Goal: Transaction & Acquisition: Purchase product/service

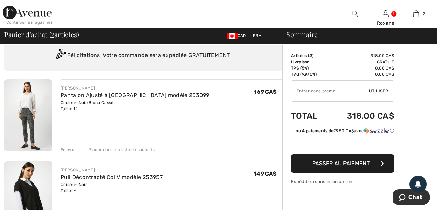
scroll to position [24, 0]
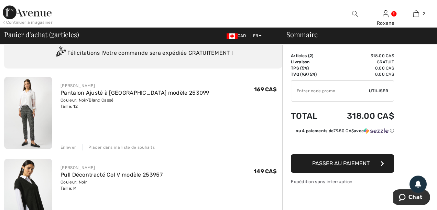
click at [29, 108] on img at bounding box center [28, 113] width 48 height 72
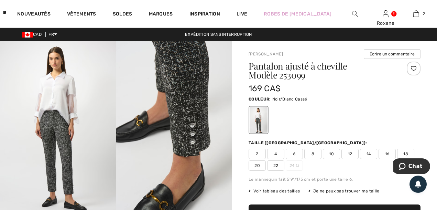
click at [330, 152] on span "10" at bounding box center [331, 153] width 17 height 10
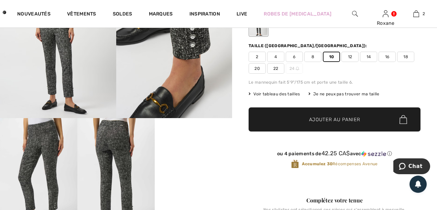
click at [311, 117] on span "Ajouter au panier" at bounding box center [334, 119] width 51 height 7
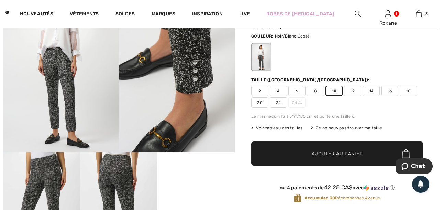
scroll to position [21, 0]
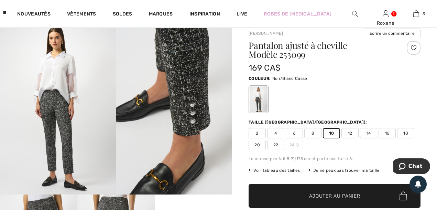
click at [265, 169] on span "Voir tableau des tailles" at bounding box center [275, 170] width 52 height 6
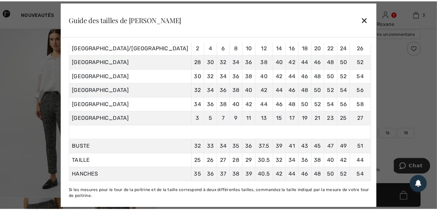
scroll to position [33, 0]
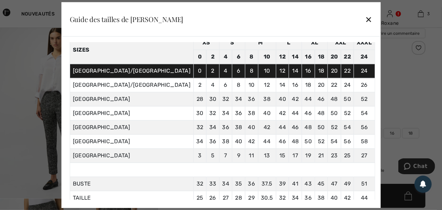
click at [365, 19] on div "✕" at bounding box center [368, 19] width 7 height 14
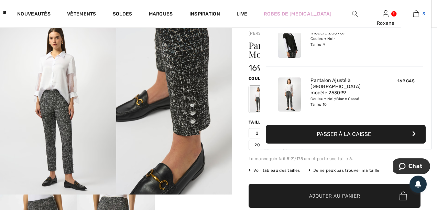
click at [413, 13] on img at bounding box center [416, 14] width 6 height 8
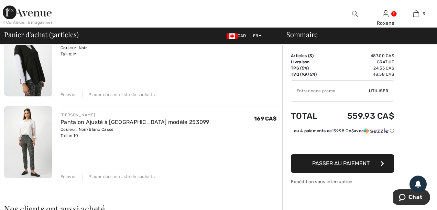
scroll to position [168, 0]
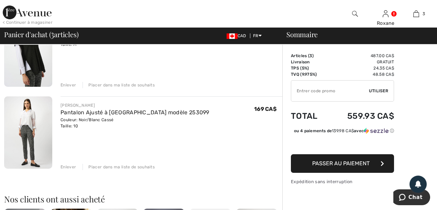
click at [112, 165] on div "Placer dans ma liste de souhaits" at bounding box center [118, 167] width 72 height 6
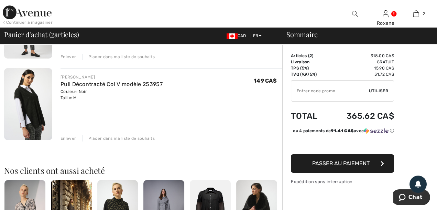
scroll to position [100, 0]
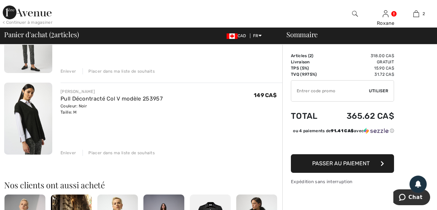
click at [30, 119] on img at bounding box center [28, 118] width 48 height 72
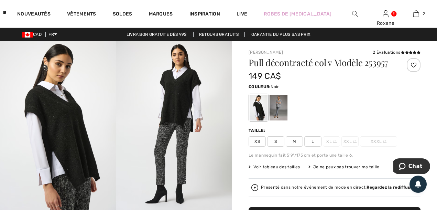
click at [57, 129] on img at bounding box center [58, 128] width 116 height 174
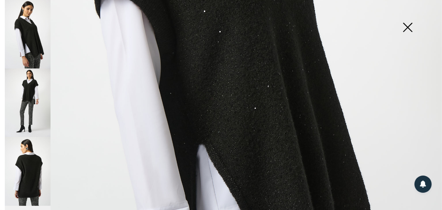
scroll to position [264, 0]
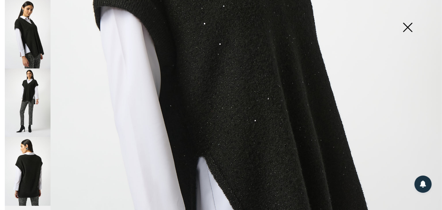
click at [24, 91] on img at bounding box center [28, 102] width 46 height 68
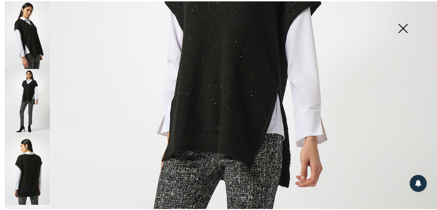
scroll to position [157, 0]
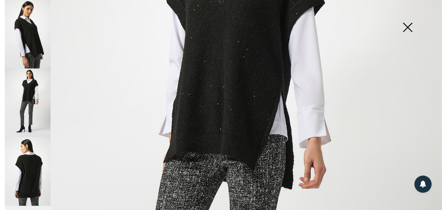
click at [408, 29] on img at bounding box center [407, 27] width 34 height 35
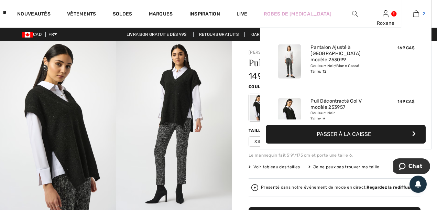
click at [418, 12] on img at bounding box center [416, 14] width 6 height 8
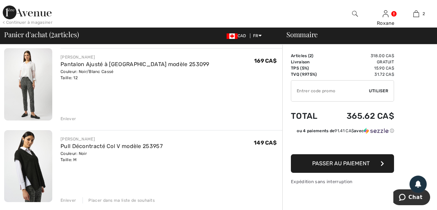
scroll to position [58, 0]
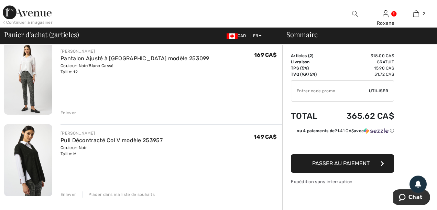
click at [341, 164] on span "Passer au paiement" at bounding box center [340, 163] width 57 height 7
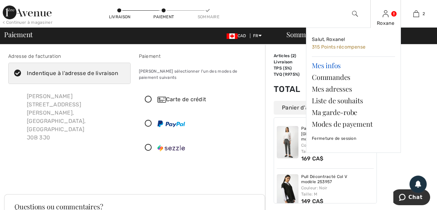
click at [319, 64] on link "Mes infos" at bounding box center [353, 65] width 83 height 12
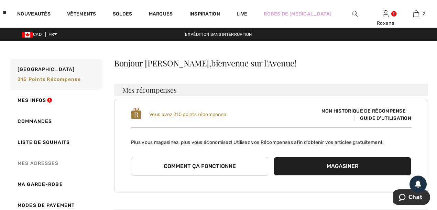
click at [48, 162] on link "Mes adresses" at bounding box center [55, 163] width 93 height 21
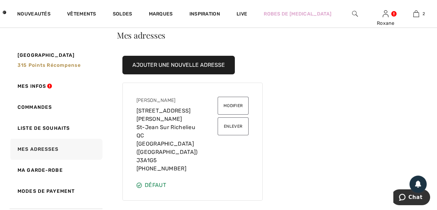
scroll to position [17, 0]
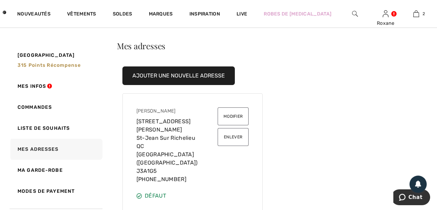
click at [368, 51] on div "Mes adresses Ajouter une nouvelle adresse Roxane Couture 410 Rue Laberge, 424 S…" at bounding box center [271, 126] width 314 height 169
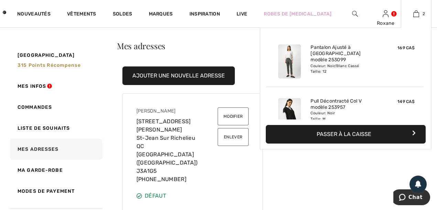
click at [357, 132] on button "Passer à la caisse" at bounding box center [346, 134] width 160 height 19
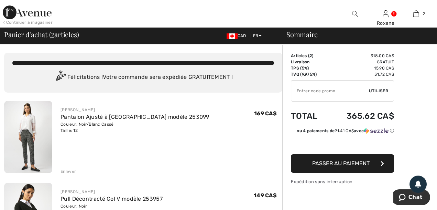
click at [334, 160] on span "Passer au paiement" at bounding box center [340, 163] width 57 height 7
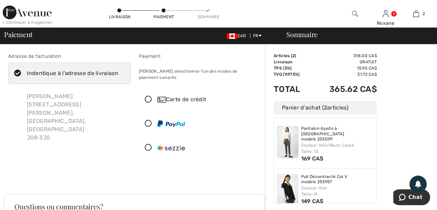
click at [16, 73] on icon at bounding box center [18, 73] width 18 height 7
click at [118, 73] on input "Indentique à l'adresse de livraison" at bounding box center [120, 73] width 4 height 21
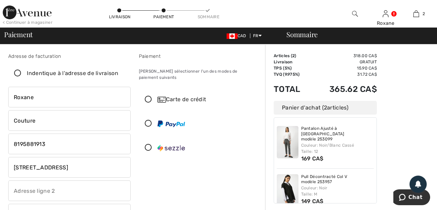
checkbox input "false"
click at [47, 168] on input "279 3e ave" at bounding box center [69, 167] width 122 height 21
type input "2"
type input "410 Rue Laberge"
type input "424"
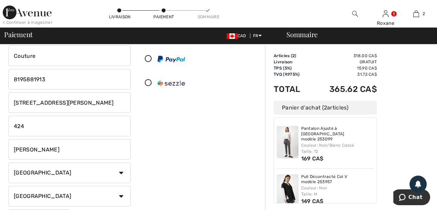
scroll to position [70, 0]
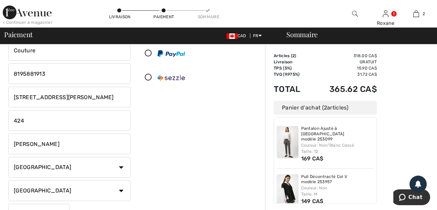
click at [38, 144] on input "WEEDON" at bounding box center [69, 143] width 122 height 21
type input "W"
type input "Saint-Jean-sur-Richelieu"
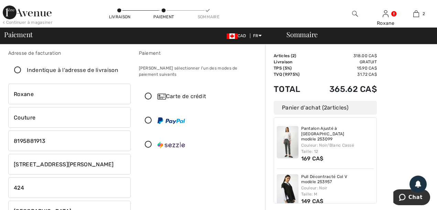
scroll to position [0, 0]
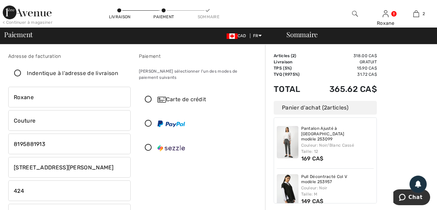
click at [17, 74] on icon at bounding box center [18, 73] width 18 height 7
click at [118, 74] on input "Indentique à l'adresse de livraison" at bounding box center [120, 73] width 4 height 21
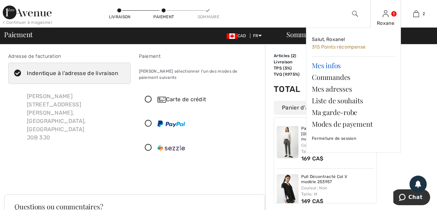
checkbox input "true"
click at [320, 63] on link "Mes infos" at bounding box center [353, 65] width 83 height 12
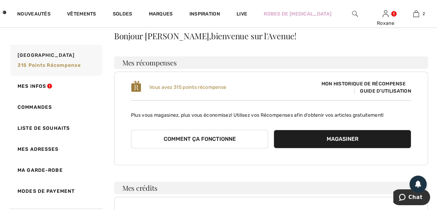
scroll to position [27, 0]
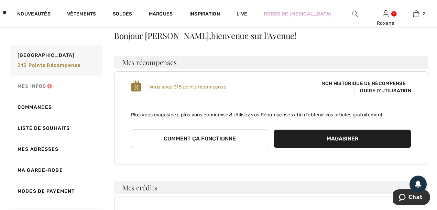
click at [29, 85] on link "Mes infos" at bounding box center [55, 86] width 93 height 21
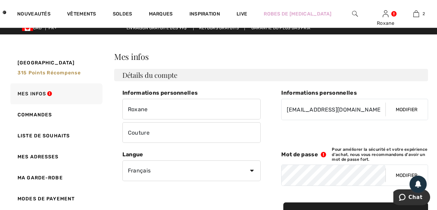
scroll to position [5, 0]
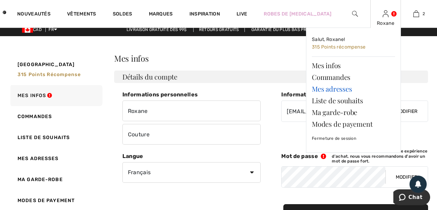
click at [329, 88] on link "Mes adresses" at bounding box center [353, 89] width 83 height 12
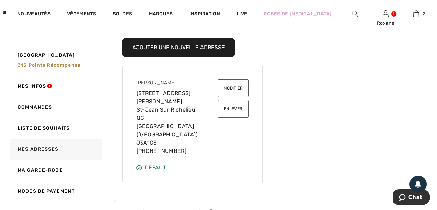
scroll to position [55, 0]
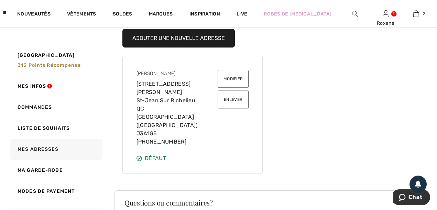
click at [184, 132] on div "Roxane Couture 410 Rue Laberge, 424 St-Jean Sur Richelieu QC Canada (CA) J3A1G5…" at bounding box center [192, 108] width 129 height 92
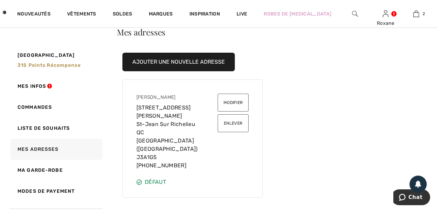
scroll to position [0, 0]
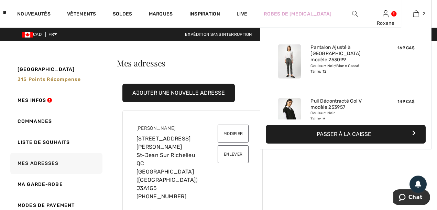
click at [340, 134] on button "Passer à la caisse" at bounding box center [346, 134] width 160 height 19
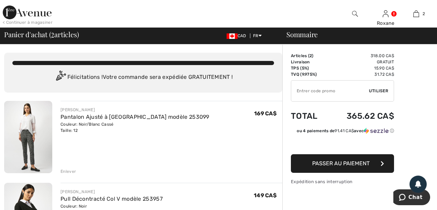
click at [315, 162] on span "Passer au paiement" at bounding box center [340, 163] width 57 height 7
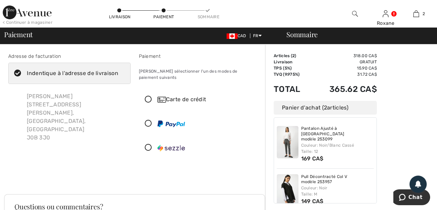
click at [19, 73] on icon at bounding box center [18, 73] width 18 height 7
click at [118, 73] on input "Indentique à l'adresse de livraison" at bounding box center [120, 73] width 4 height 21
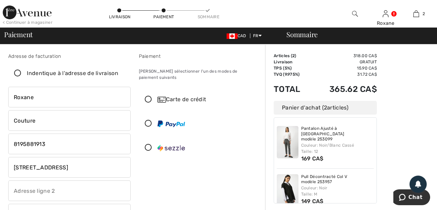
click at [16, 74] on icon at bounding box center [18, 73] width 18 height 7
click at [118, 74] on input "Indentique à l'adresse de livraison" at bounding box center [120, 73] width 4 height 21
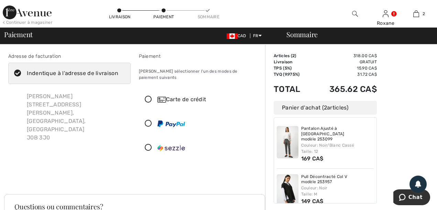
click at [19, 71] on icon at bounding box center [18, 73] width 18 height 7
click at [118, 71] on input "Indentique à l'adresse de livraison" at bounding box center [120, 73] width 4 height 21
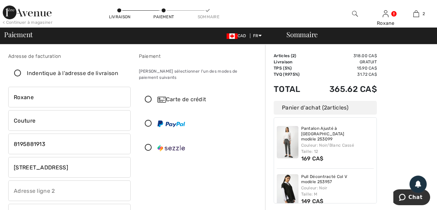
checkbox input "false"
click at [45, 168] on input "[STREET_ADDRESS]" at bounding box center [69, 167] width 122 height 21
type input "2"
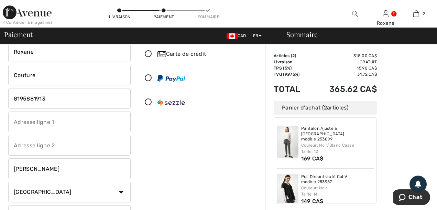
scroll to position [52, 0]
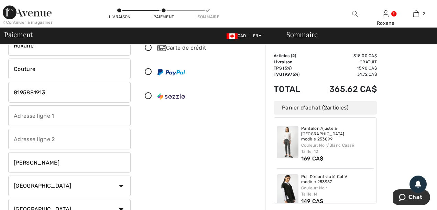
click at [13, 116] on input "text" at bounding box center [69, 115] width 122 height 21
type input "410 Rue Laberge"
type input "424"
click at [37, 162] on input "WEEDON" at bounding box center [69, 162] width 122 height 21
type input "W"
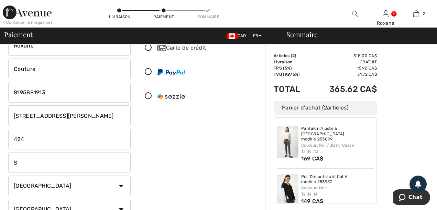
type input "Saint-Jean-sur-Richelieu"
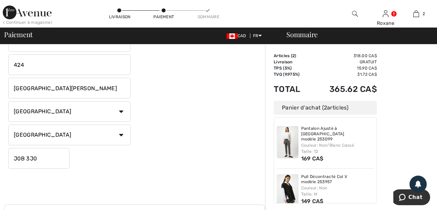
scroll to position [135, 0]
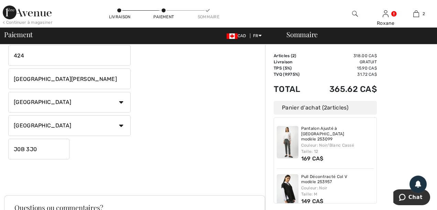
click at [37, 147] on input "J0B 3J0" at bounding box center [38, 149] width 61 height 21
type input "J3A1G5"
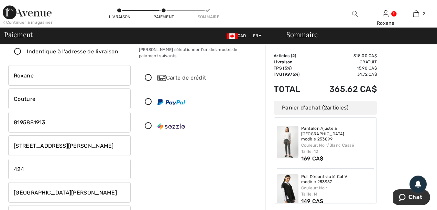
scroll to position [24, 0]
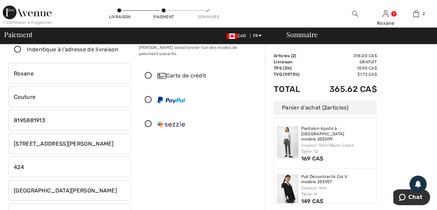
click at [147, 72] on icon at bounding box center [148, 75] width 18 height 7
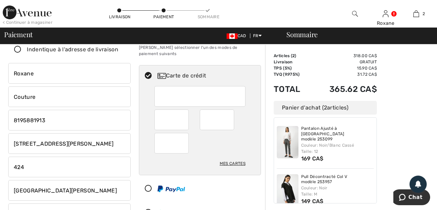
click at [234, 157] on div "Mes cartes" at bounding box center [233, 163] width 26 height 12
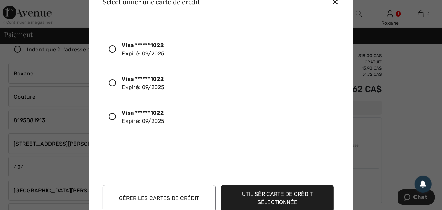
click at [112, 116] on icon at bounding box center [113, 117] width 8 height 8
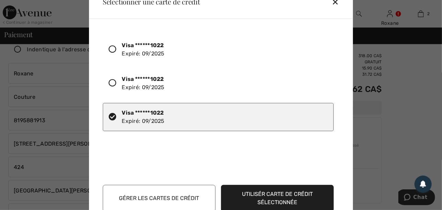
click at [111, 117] on icon at bounding box center [113, 117] width 8 height 8
click at [110, 115] on icon at bounding box center [113, 117] width 8 height 8
drag, startPoint x: 162, startPoint y: 155, endPoint x: 160, endPoint y: 151, distance: 5.1
click at [162, 155] on div "Visa ******1022 Expiré: 09/2025 Visa ******1022 Expiré: 09/2025 Visa ******1022…" at bounding box center [222, 104] width 239 height 149
click at [142, 199] on button "Gérer les cartes de crédit" at bounding box center [159, 198] width 113 height 27
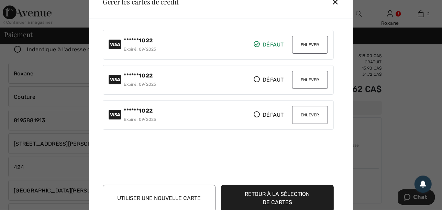
click at [303, 113] on button "Enlever" at bounding box center [310, 115] width 36 height 18
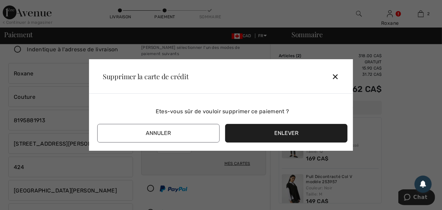
click at [261, 130] on button "Enlever" at bounding box center [286, 133] width 122 height 19
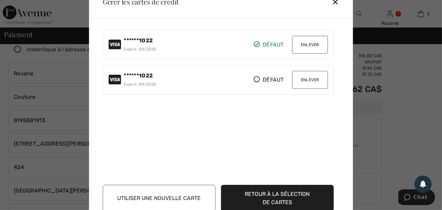
click at [302, 78] on button "Enlever" at bounding box center [310, 80] width 36 height 18
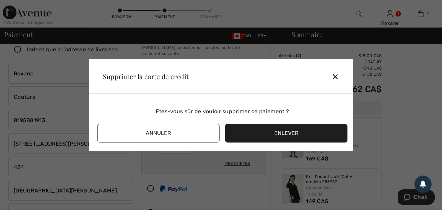
click at [145, 132] on button "Annuler" at bounding box center [158, 133] width 122 height 19
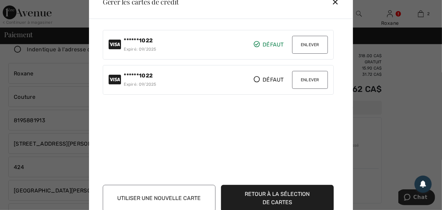
click at [303, 79] on button "Enlever" at bounding box center [310, 80] width 36 height 18
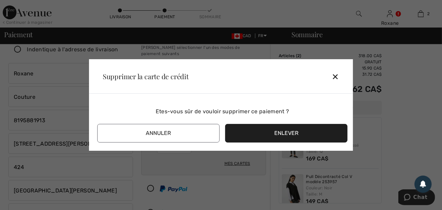
click at [296, 132] on button "Enlever" at bounding box center [286, 133] width 122 height 19
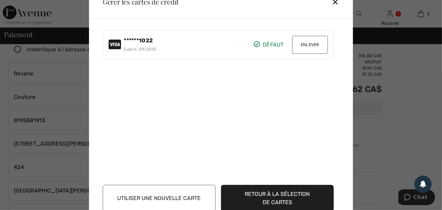
click at [308, 42] on button "Enlever" at bounding box center [310, 45] width 36 height 18
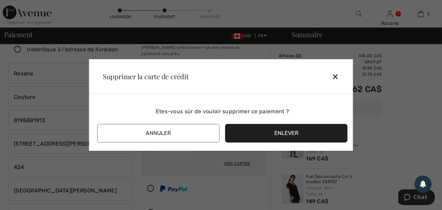
click at [273, 131] on button "Enlever" at bounding box center [286, 133] width 122 height 19
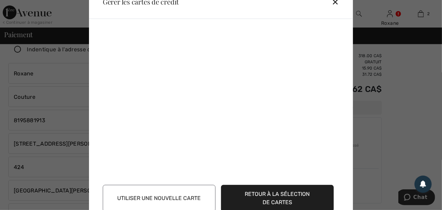
click at [157, 200] on button "Utiliser une nouvelle carte" at bounding box center [159, 198] width 113 height 27
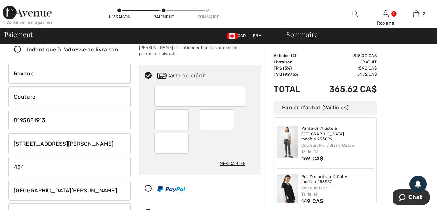
click at [232, 202] on div at bounding box center [197, 212] width 116 height 21
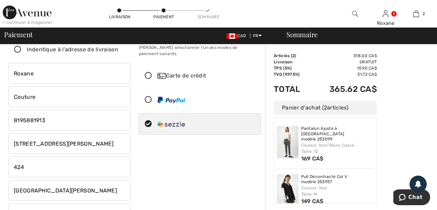
click at [147, 72] on icon at bounding box center [148, 75] width 18 height 7
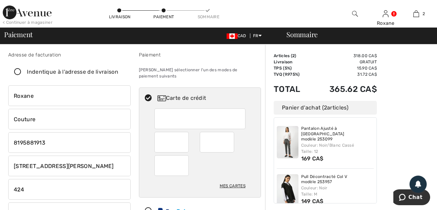
scroll to position [0, 0]
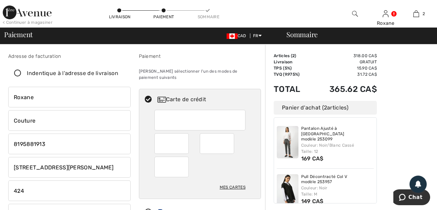
click at [213, 202] on div at bounding box center [197, 212] width 116 height 21
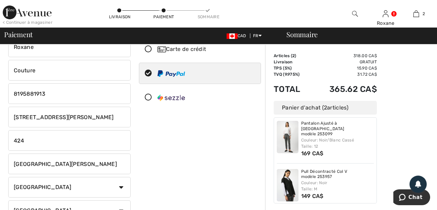
scroll to position [3, 0]
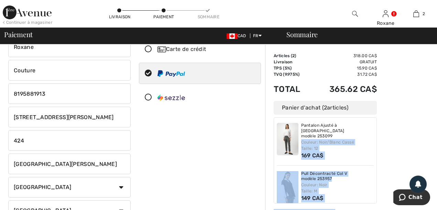
drag, startPoint x: 378, startPoint y: 157, endPoint x: 375, endPoint y: 132, distance: 25.0
click at [375, 132] on div "Sommaire Description Articles ( 2 ) 318.00 CA$ Code promo 0.00 CA$ Livraison Gr…" at bounding box center [351, 209] width 172 height 431
drag, startPoint x: 375, startPoint y: 132, endPoint x: 397, endPoint y: 176, distance: 49.5
click at [397, 177] on div "Sommaire Description Articles ( 2 ) 318.00 CA$ Code promo 0.00 CA$ Livraison Gr…" at bounding box center [351, 209] width 172 height 431
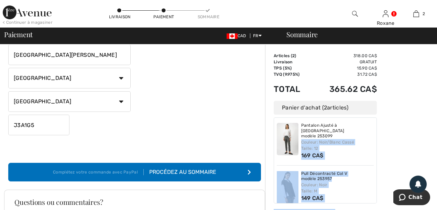
scroll to position [161, 0]
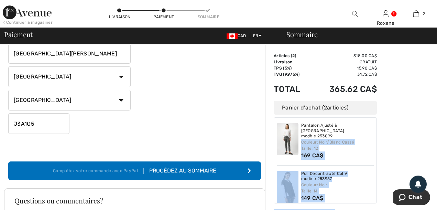
click at [406, 161] on div "Sommaire Description Articles ( 2 ) 318.00 CA$ Code promo 0.00 CA$ Livraison Gr…" at bounding box center [351, 99] width 172 height 431
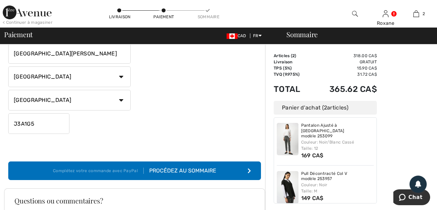
click at [159, 168] on div "Procédez au sommaire" at bounding box center [180, 170] width 73 height 8
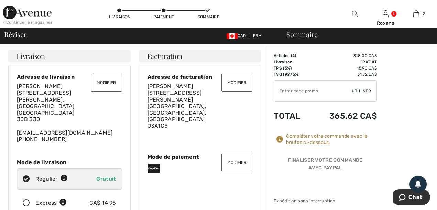
click at [96, 84] on button "Modifier" at bounding box center [106, 83] width 31 height 18
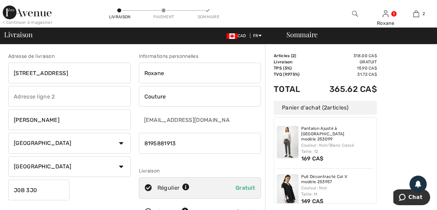
click at [47, 75] on input "279 3e ave" at bounding box center [69, 73] width 122 height 21
type input "2"
type input "410 Rue Laberge"
type input "424"
click at [43, 119] on input "WEEDON" at bounding box center [69, 119] width 122 height 21
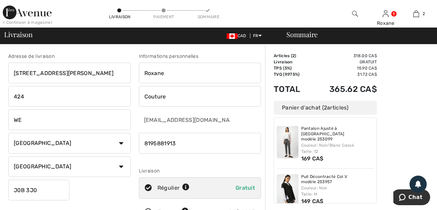
type input "W"
type input "Saint-Jean-sur-Richelieu"
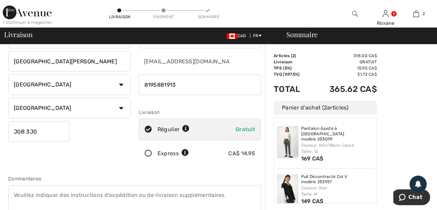
scroll to position [60, 0]
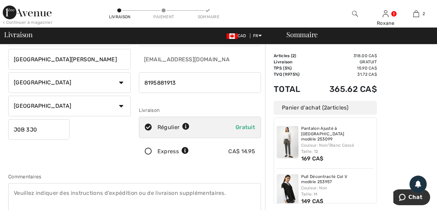
click at [39, 128] on input "J0B 3J0" at bounding box center [38, 129] width 61 height 21
type input "J"
click at [46, 128] on input "text" at bounding box center [38, 129] width 61 height 21
type input "J3A1G5"
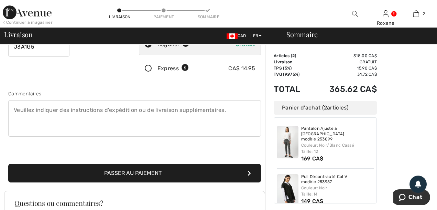
scroll to position [146, 0]
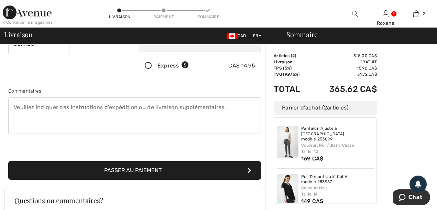
click at [108, 168] on button "Passer au paiement" at bounding box center [134, 170] width 253 height 19
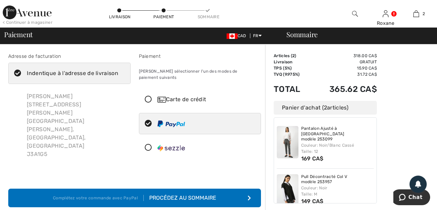
click at [148, 96] on icon at bounding box center [148, 99] width 18 height 7
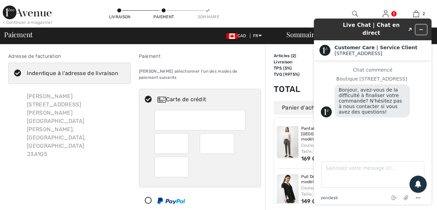
click at [422, 27] on icon "Réduire le widget" at bounding box center [421, 29] width 5 height 5
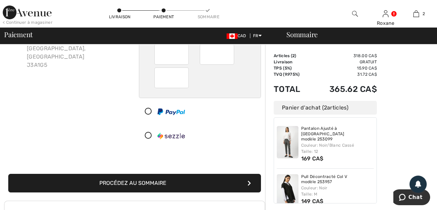
scroll to position [99, 0]
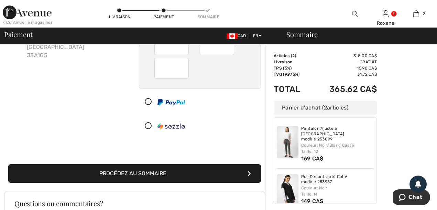
click at [154, 167] on button "Procédez au sommaire" at bounding box center [134, 173] width 253 height 19
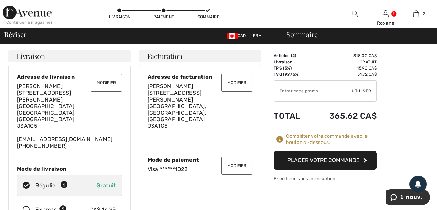
click at [307, 158] on button "Placer votre commande" at bounding box center [325, 160] width 103 height 19
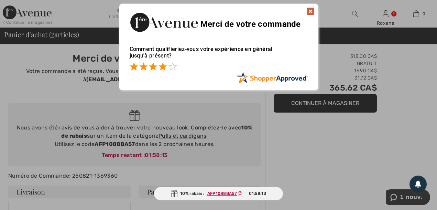
click at [162, 66] on span at bounding box center [162, 66] width 8 height 8
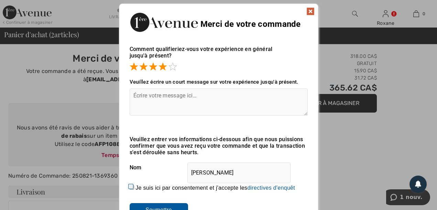
click at [307, 9] on img at bounding box center [310, 11] width 8 height 8
